Goal: Task Accomplishment & Management: Manage account settings

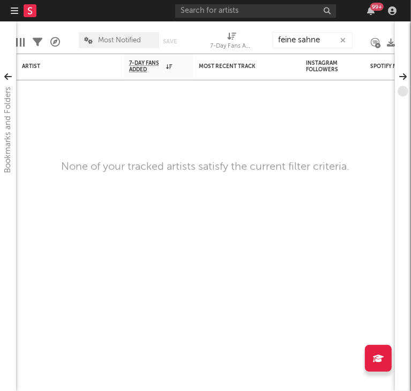
type input "feine sahne"
click at [266, 8] on input "text" at bounding box center [255, 10] width 161 height 13
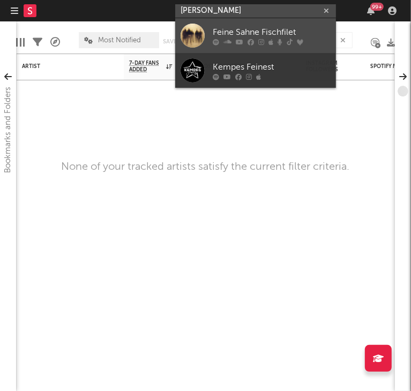
type input "[PERSON_NAME]"
click at [199, 46] on div at bounding box center [192, 36] width 24 height 24
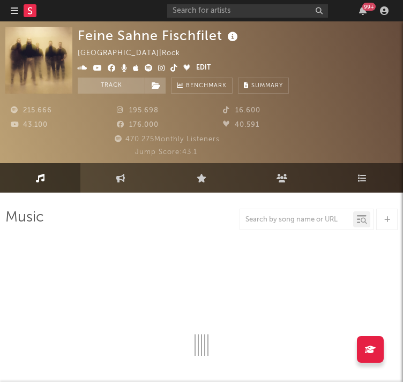
select select "6m"
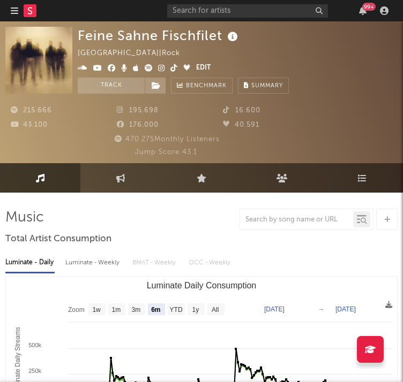
click at [148, 63] on span at bounding box center [137, 68] width 118 height 13
click at [148, 69] on icon at bounding box center [149, 67] width 8 height 7
click at [161, 67] on icon at bounding box center [161, 67] width 7 height 7
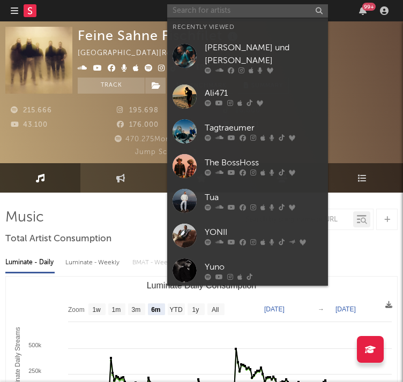
click at [192, 10] on input "text" at bounding box center [247, 10] width 161 height 13
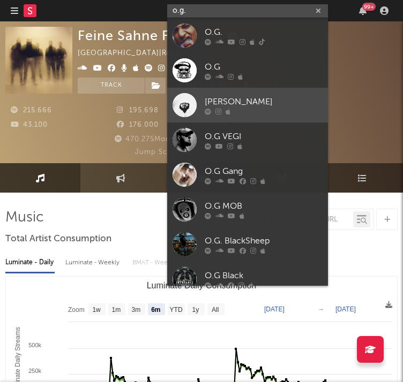
type input "o.g."
click at [230, 102] on div "[PERSON_NAME]" at bounding box center [264, 101] width 118 height 13
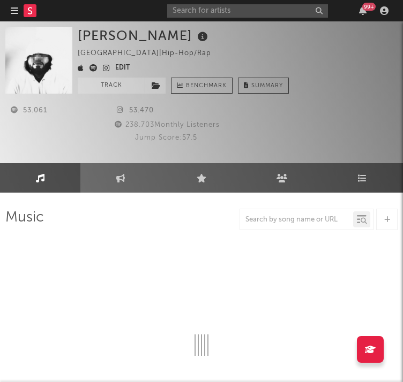
select select "6m"
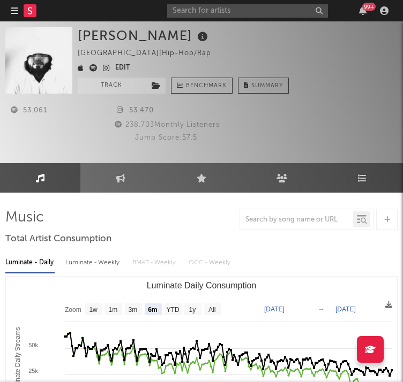
click at [127, 66] on button "Edit" at bounding box center [122, 68] width 14 height 13
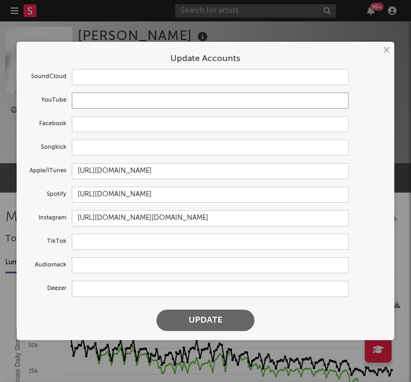
click at [79, 105] on input "text" at bounding box center [210, 101] width 277 height 16
paste input "[URL][DOMAIN_NAME]"
type input "[URL][DOMAIN_NAME]"
click at [207, 321] on button "Update" at bounding box center [205, 320] width 98 height 21
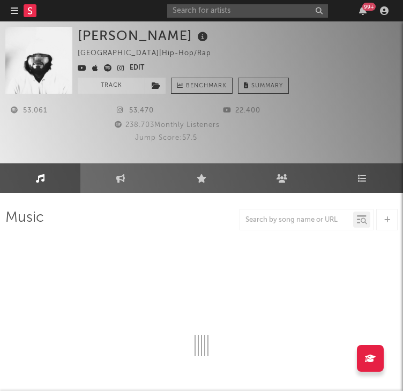
select select "6m"
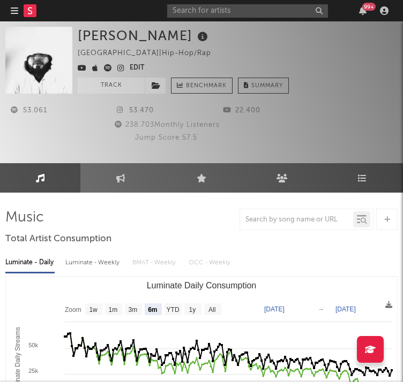
click at [94, 70] on icon at bounding box center [95, 67] width 6 height 7
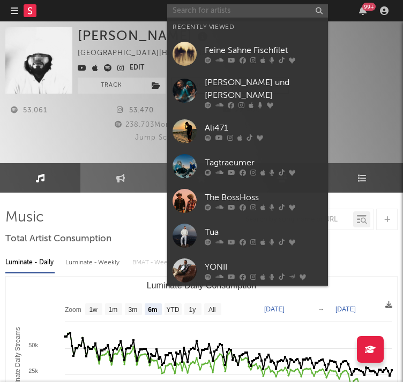
click at [182, 9] on input "text" at bounding box center [247, 10] width 161 height 13
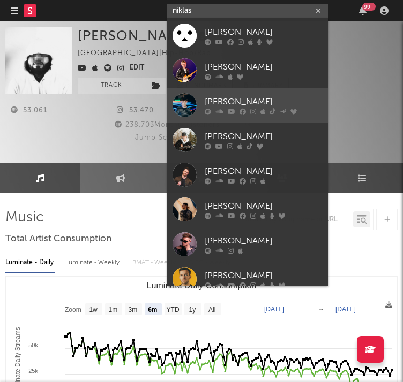
type input "niklas"
click at [212, 97] on div "[PERSON_NAME]" at bounding box center [264, 101] width 118 height 13
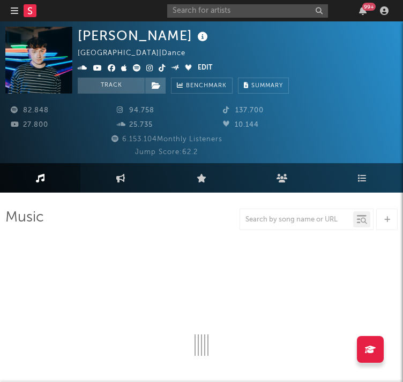
select select "6m"
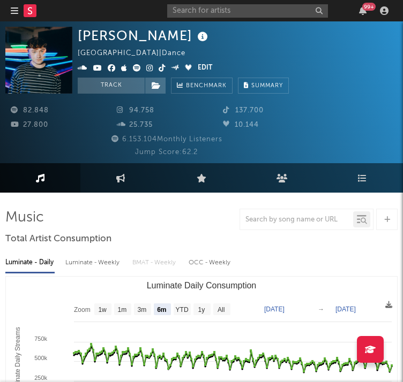
click at [136, 65] on icon at bounding box center [137, 67] width 8 height 7
click at [224, 12] on input "text" at bounding box center [247, 10] width 161 height 13
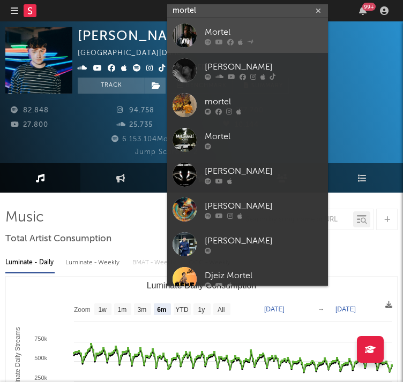
type input "mortel"
click at [222, 36] on div "Mortel" at bounding box center [264, 32] width 118 height 13
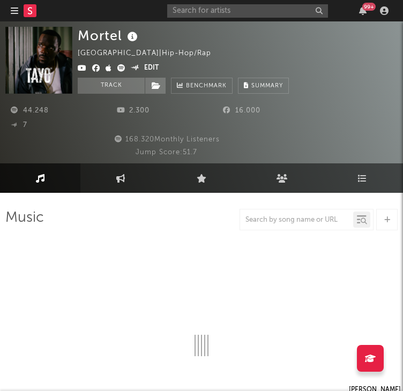
select select "6m"
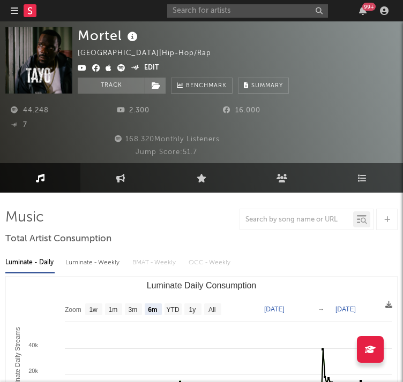
click at [121, 67] on icon at bounding box center [121, 67] width 8 height 7
click at [108, 67] on icon at bounding box center [108, 67] width 6 height 7
click at [154, 66] on button "Edit" at bounding box center [151, 68] width 14 height 13
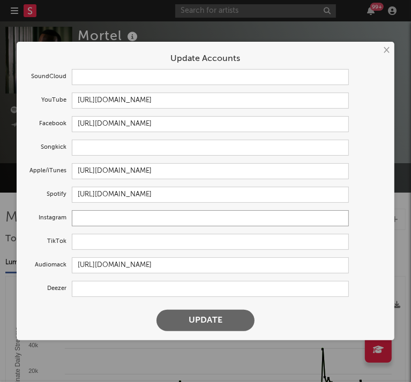
click at [101, 223] on input "text" at bounding box center [210, 218] width 277 height 16
paste input "[URL][DOMAIN_NAME]"
type input "[URL][DOMAIN_NAME]"
click at [197, 325] on button "Update" at bounding box center [205, 320] width 98 height 21
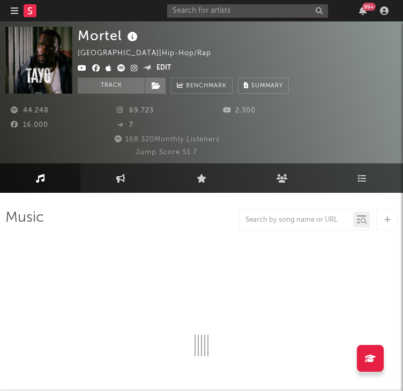
select select "6m"
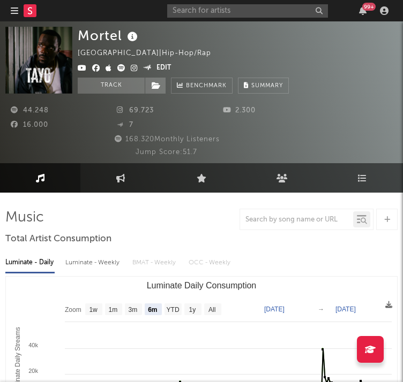
click at [160, 66] on button "Edit" at bounding box center [163, 68] width 14 height 13
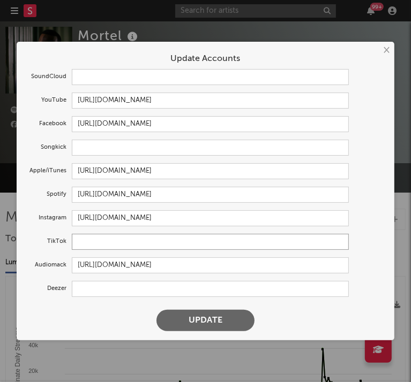
click at [116, 240] on input "text" at bounding box center [210, 242] width 277 height 16
paste input "[URL][EMAIL_ADDRESS][DOMAIN_NAME][DOMAIN_NAME]"
type input "[URL][EMAIL_ADDRESS][DOMAIN_NAME][DOMAIN_NAME]"
click at [174, 323] on button "Update" at bounding box center [205, 320] width 98 height 21
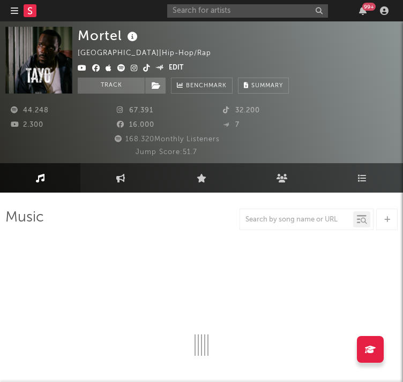
select select "6m"
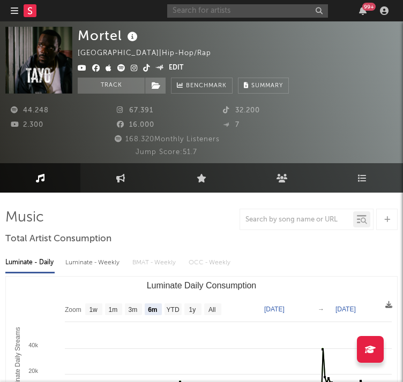
click at [245, 13] on input "text" at bounding box center [247, 10] width 161 height 13
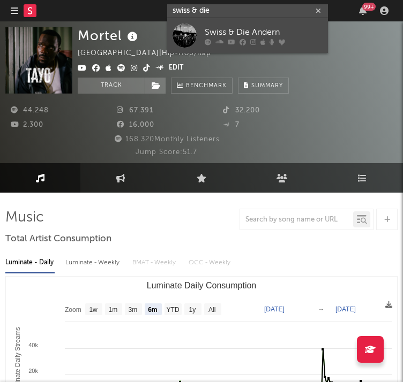
type input "swiss & die"
click at [223, 39] on div at bounding box center [264, 42] width 118 height 6
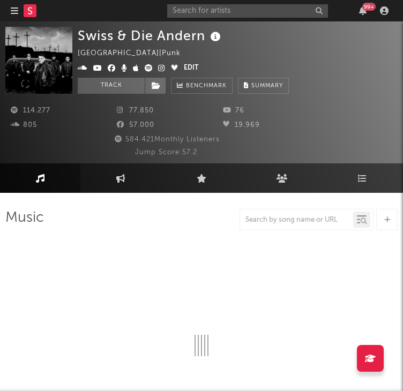
select select "6m"
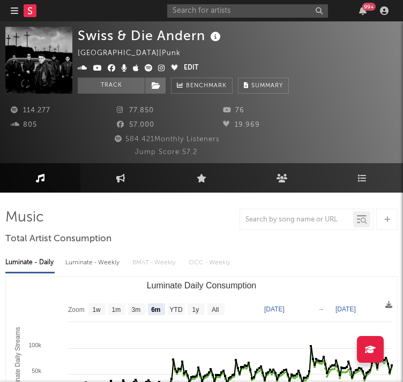
click at [34, 51] on img at bounding box center [38, 60] width 67 height 67
